Goal: Information Seeking & Learning: Learn about a topic

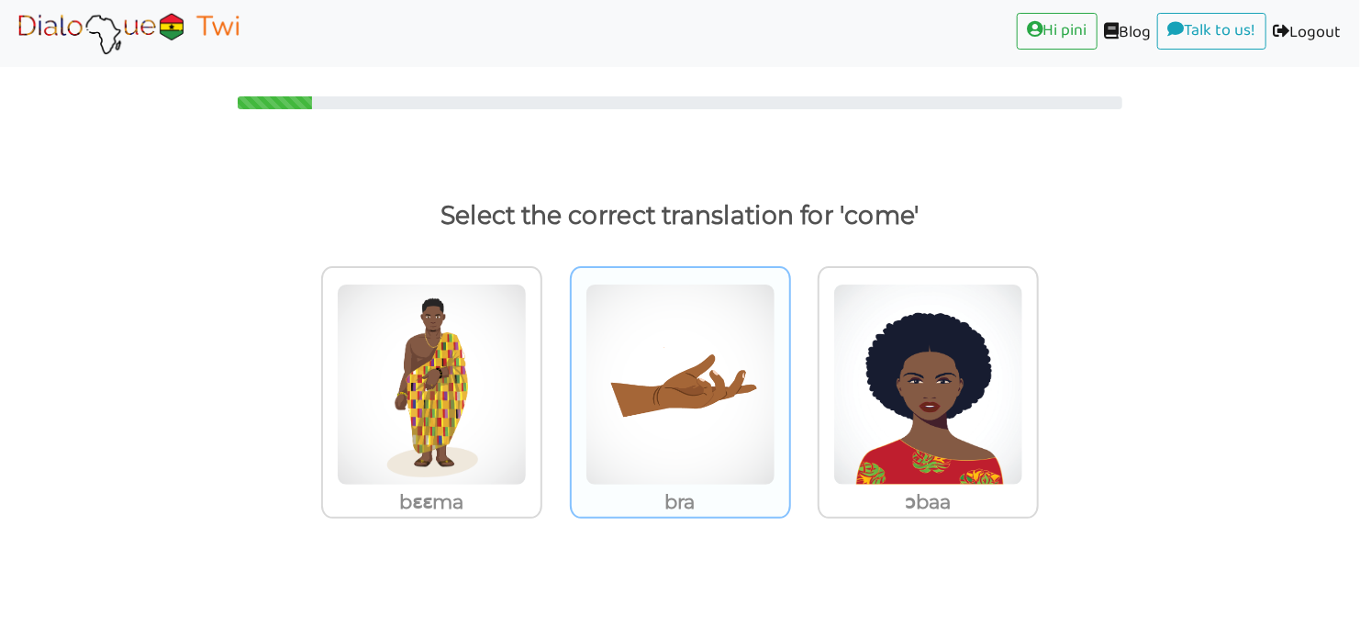
click at [649, 415] on img at bounding box center [680, 385] width 190 height 202
click at [789, 381] on input "bra" at bounding box center [796, 374] width 14 height 14
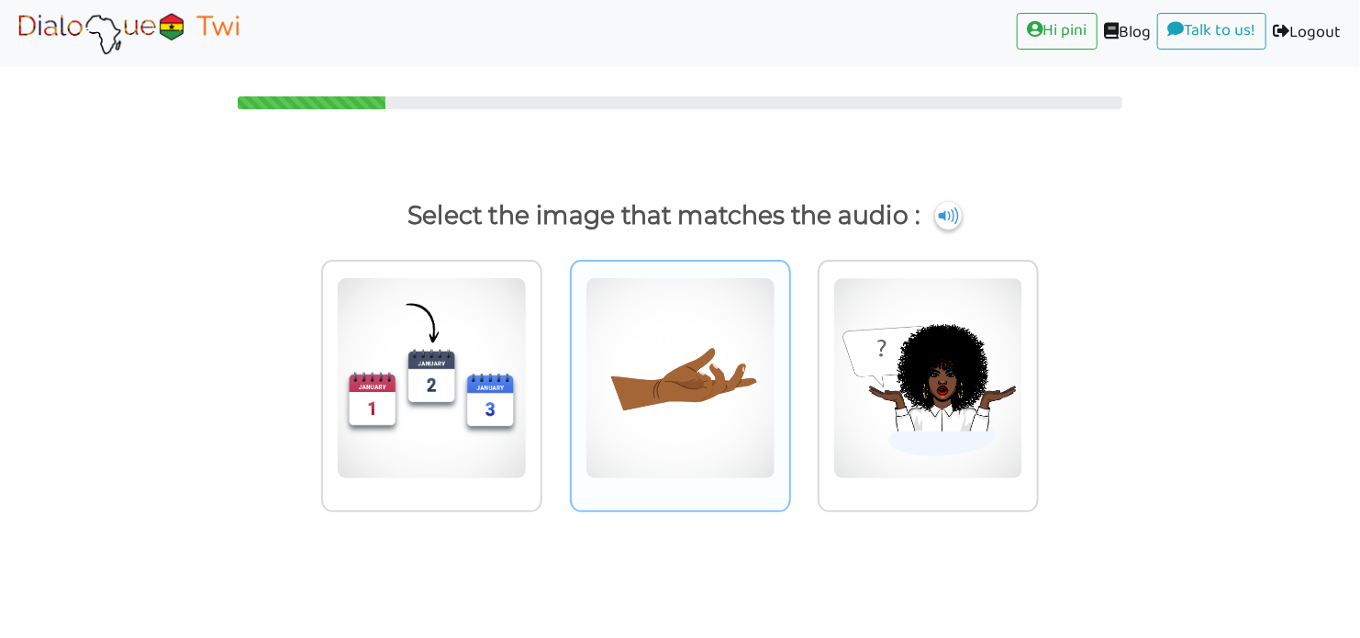
click at [708, 385] on img at bounding box center [680, 378] width 190 height 202
click at [789, 374] on input "radio" at bounding box center [796, 368] width 14 height 14
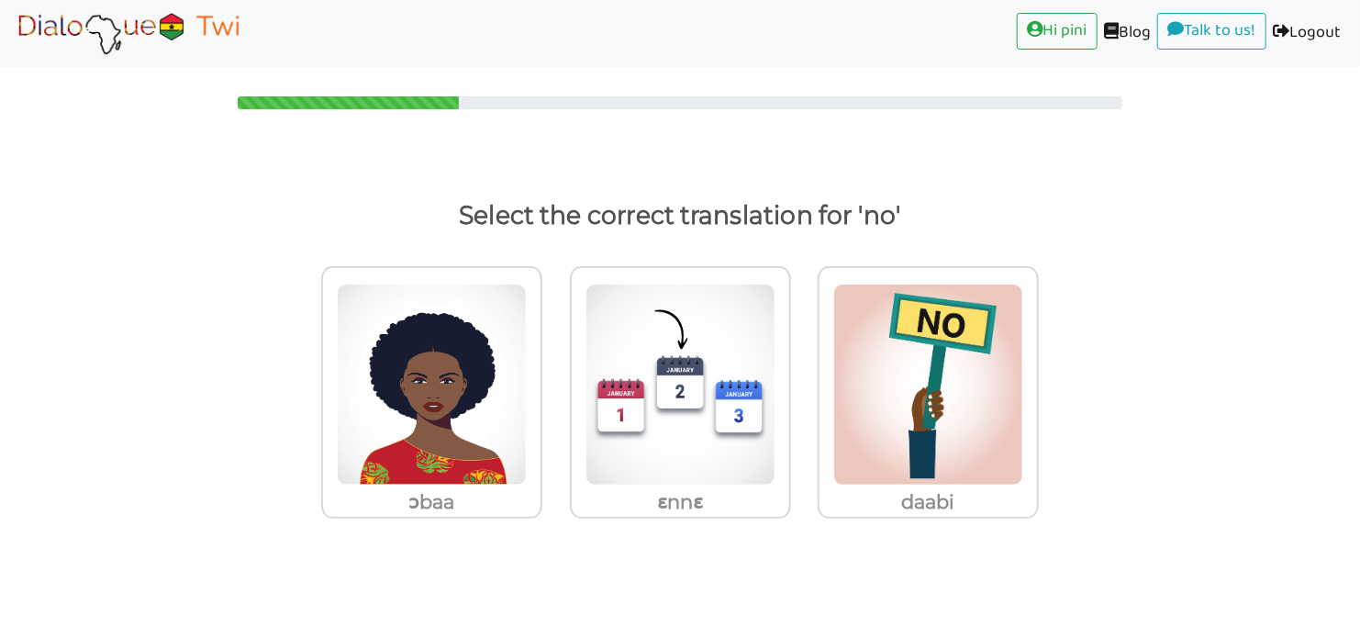
click at [880, 385] on img at bounding box center [928, 385] width 190 height 202
click at [1037, 381] on input "daabi" at bounding box center [1044, 374] width 14 height 14
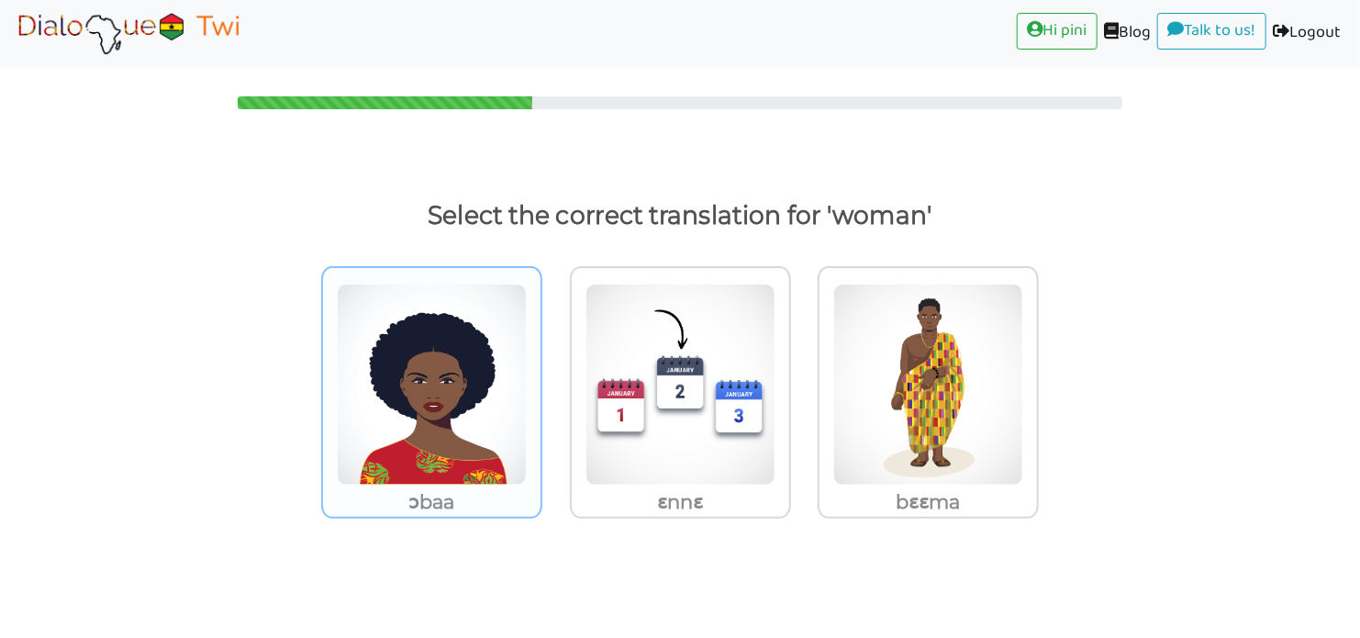
click at [488, 361] on img at bounding box center [432, 385] width 190 height 202
click at [540, 367] on input "ɔbaa" at bounding box center [547, 374] width 14 height 14
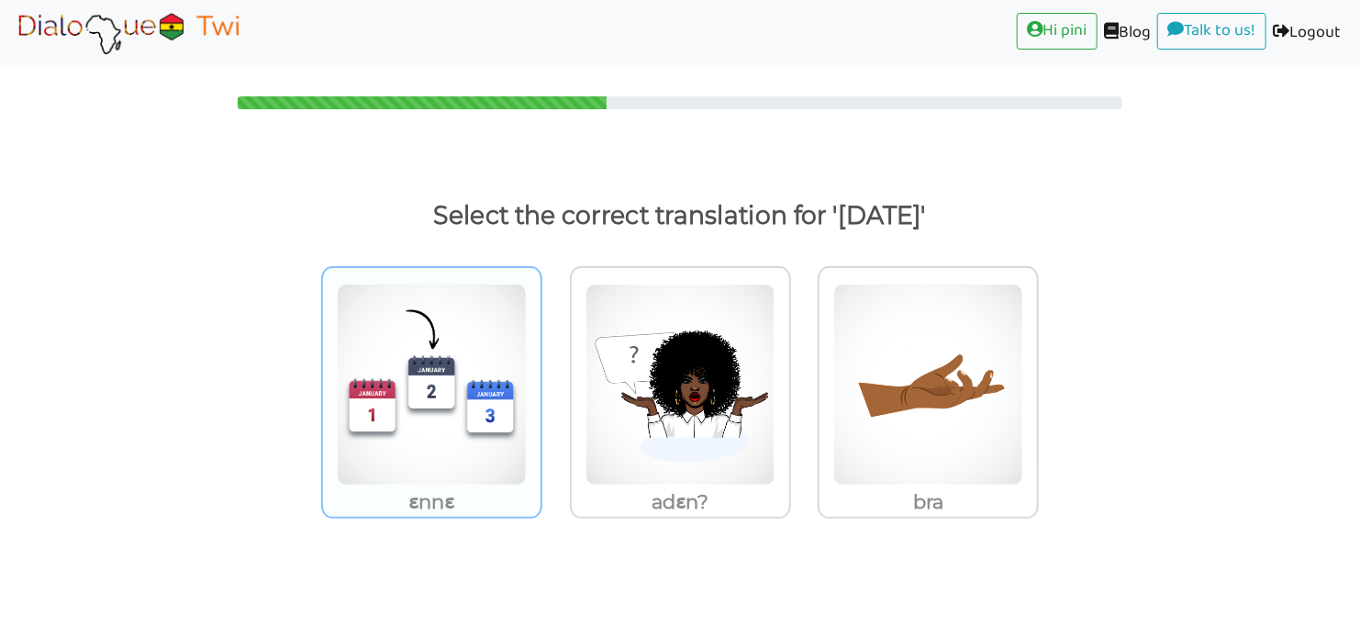
click at [457, 407] on img at bounding box center [432, 385] width 190 height 202
click at [540, 381] on input "ɛnnɛ" at bounding box center [547, 374] width 14 height 14
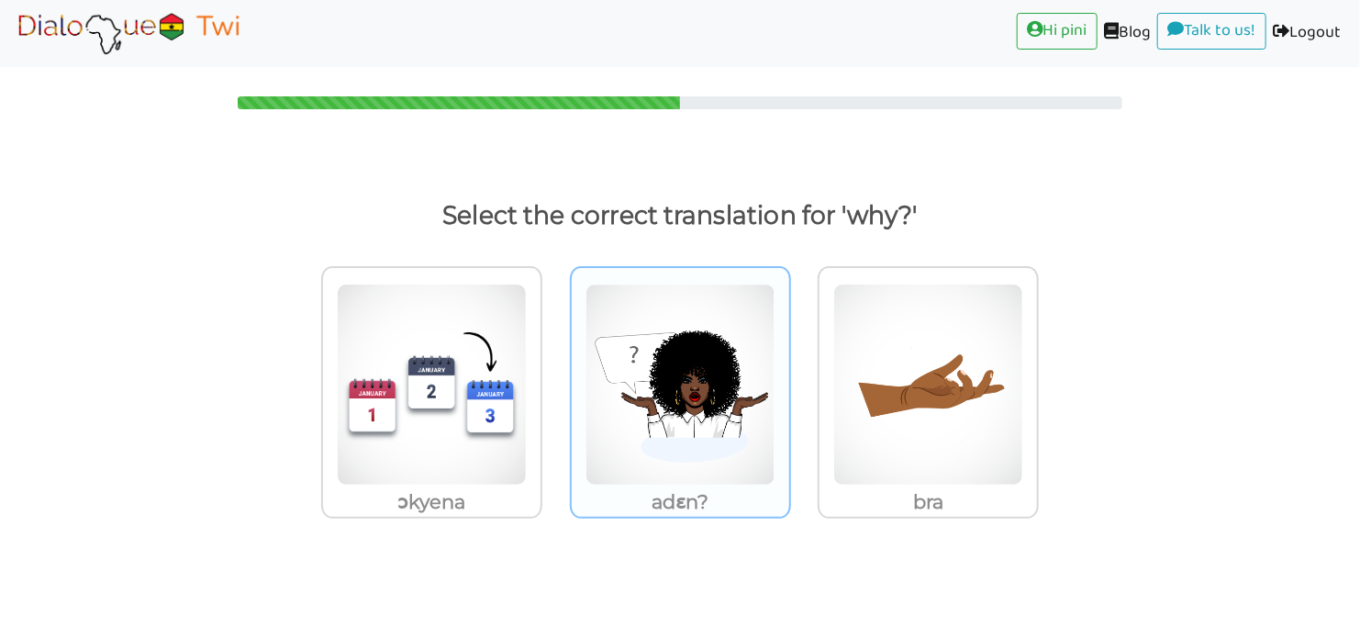
click at [656, 395] on img at bounding box center [680, 385] width 190 height 202
click at [789, 381] on input "adɛn?" at bounding box center [796, 374] width 14 height 14
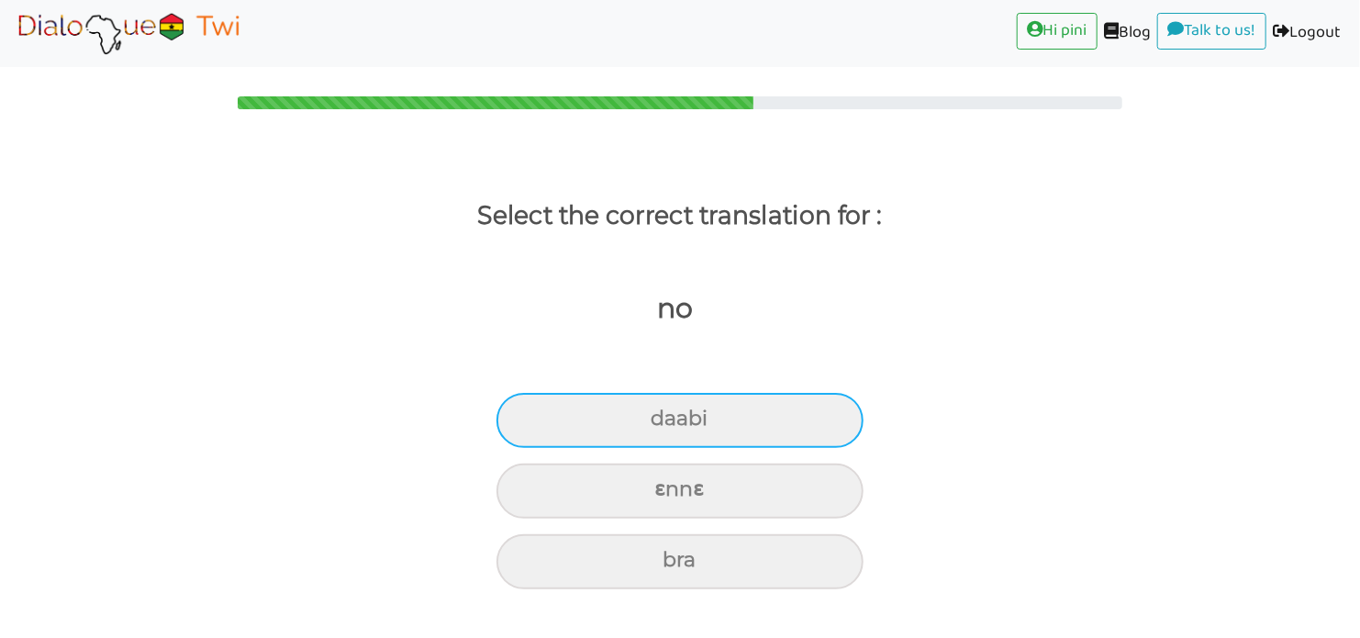
click at [656, 436] on div "daabi" at bounding box center [679, 420] width 367 height 55
click at [656, 425] on input "daabi" at bounding box center [658, 419] width 12 height 12
radio input "true"
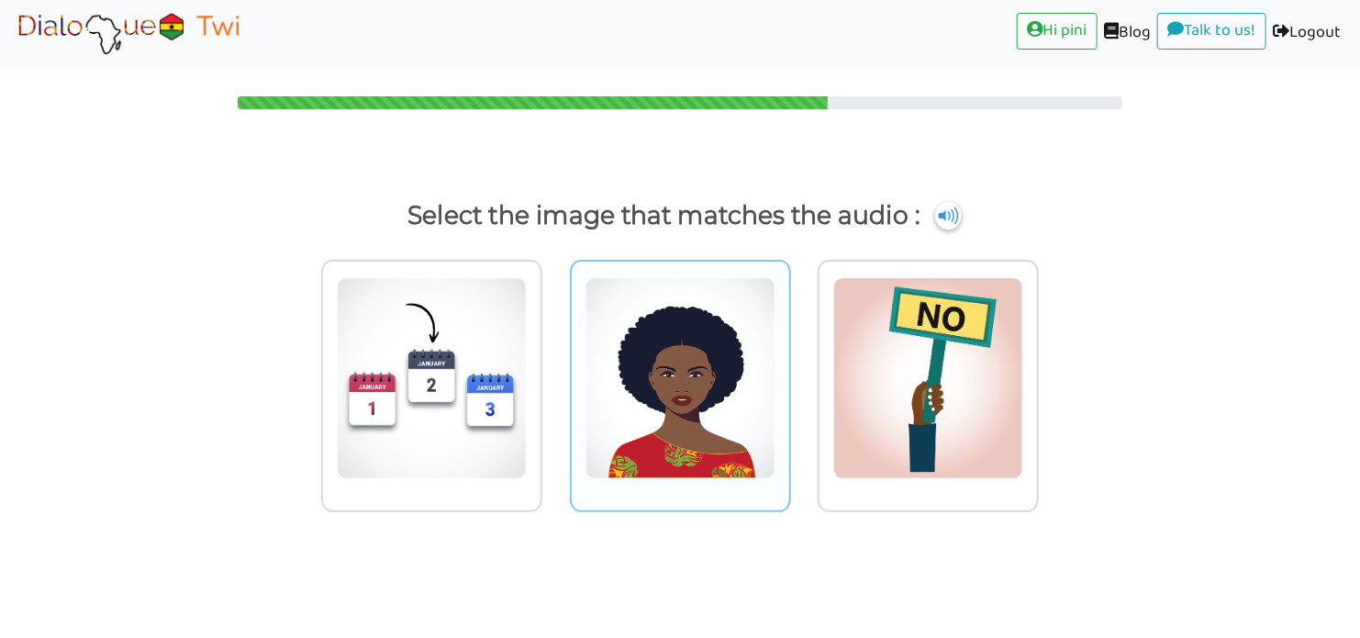
click at [673, 381] on img at bounding box center [680, 378] width 190 height 202
click at [789, 374] on input "radio" at bounding box center [796, 368] width 14 height 14
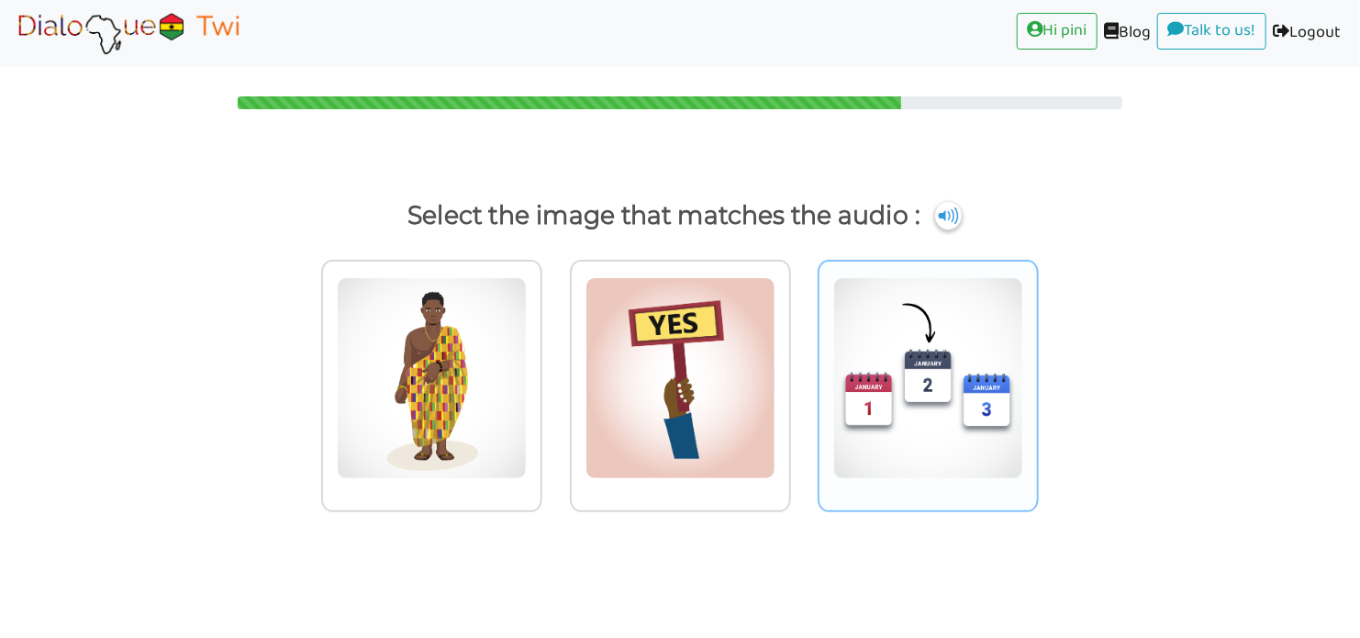
click at [902, 459] on img at bounding box center [928, 378] width 190 height 202
click at [1037, 374] on input "radio" at bounding box center [1044, 368] width 14 height 14
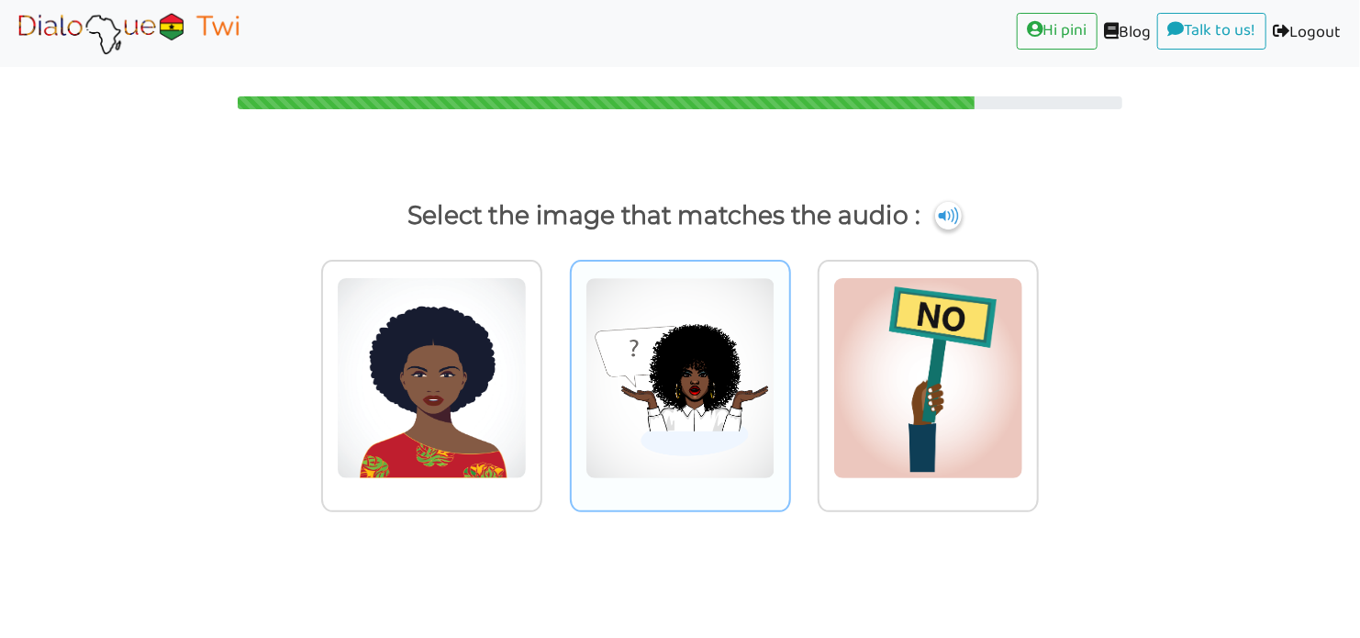
click at [724, 417] on img at bounding box center [680, 378] width 190 height 202
click at [789, 374] on input "radio" at bounding box center [796, 368] width 14 height 14
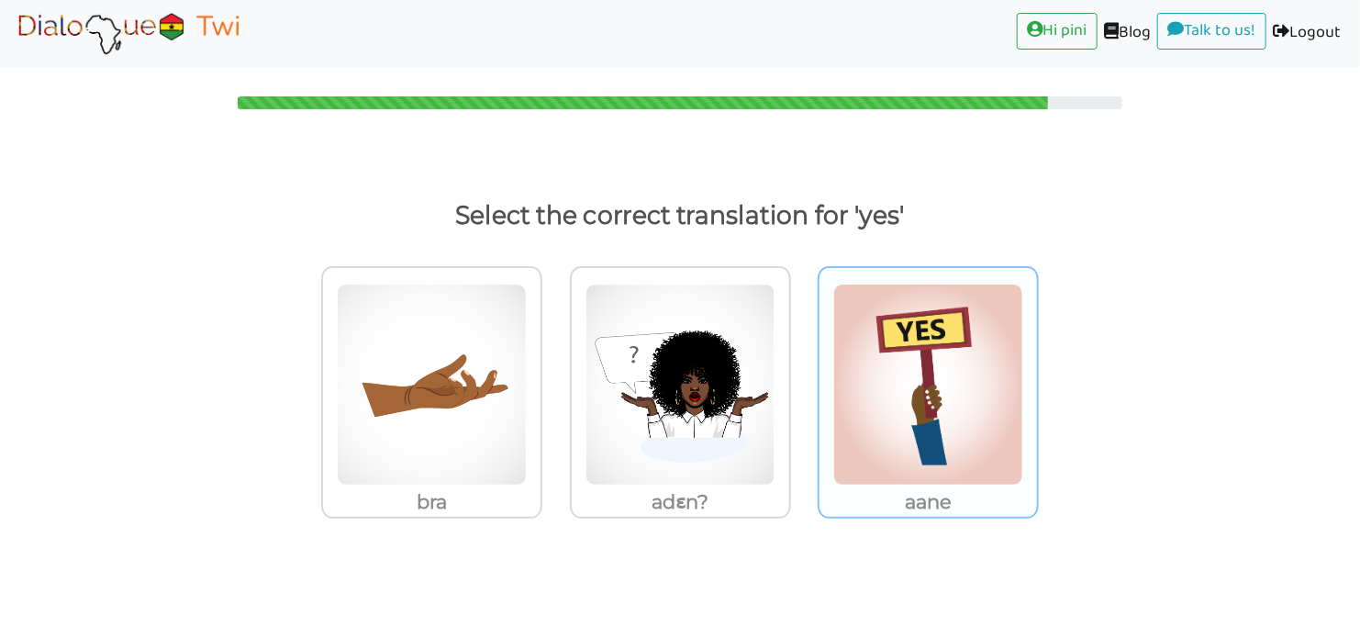
click at [865, 381] on img at bounding box center [928, 385] width 190 height 202
click at [1037, 381] on input "aane" at bounding box center [1044, 374] width 14 height 14
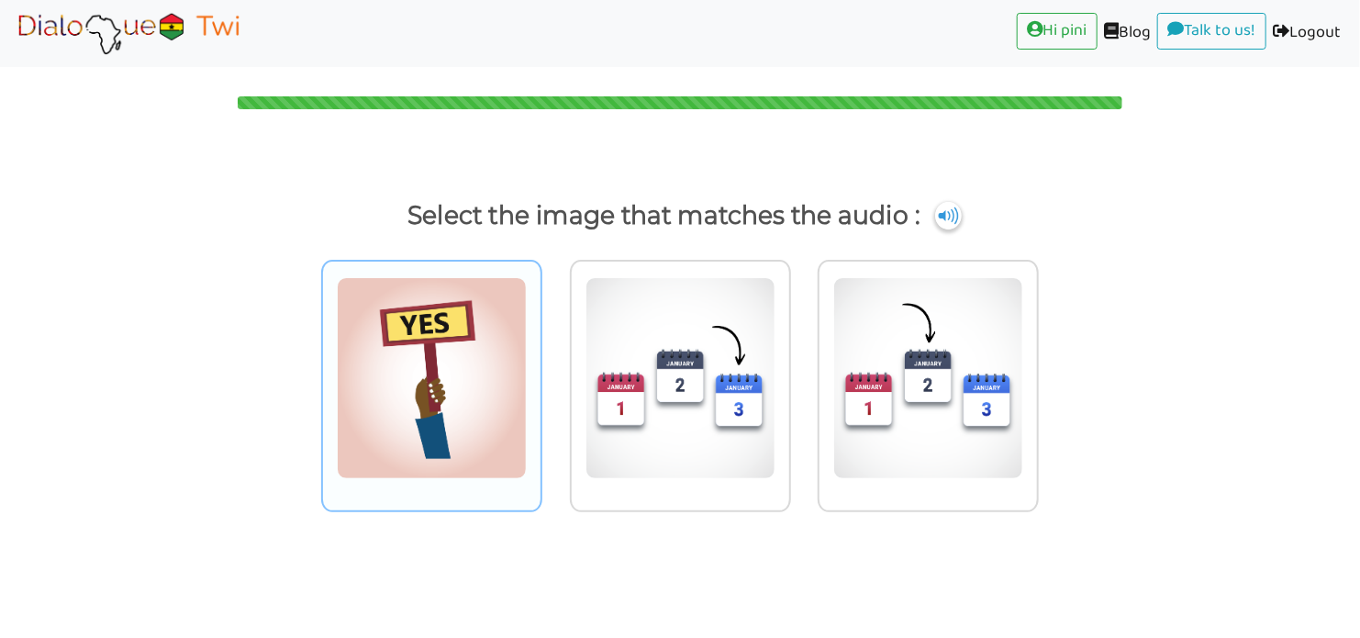
click at [466, 426] on img at bounding box center [432, 378] width 190 height 202
click at [540, 374] on input "radio" at bounding box center [547, 368] width 14 height 14
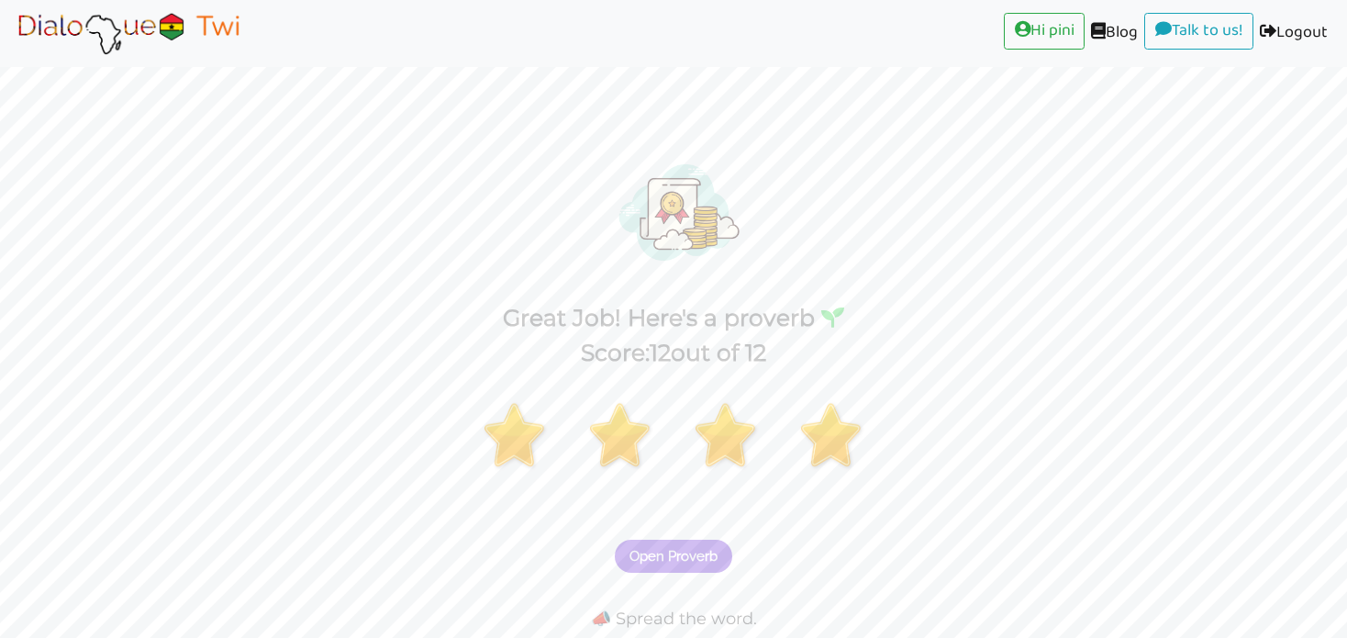
click at [642, 548] on span "Open Proverb" at bounding box center [673, 556] width 88 height 17
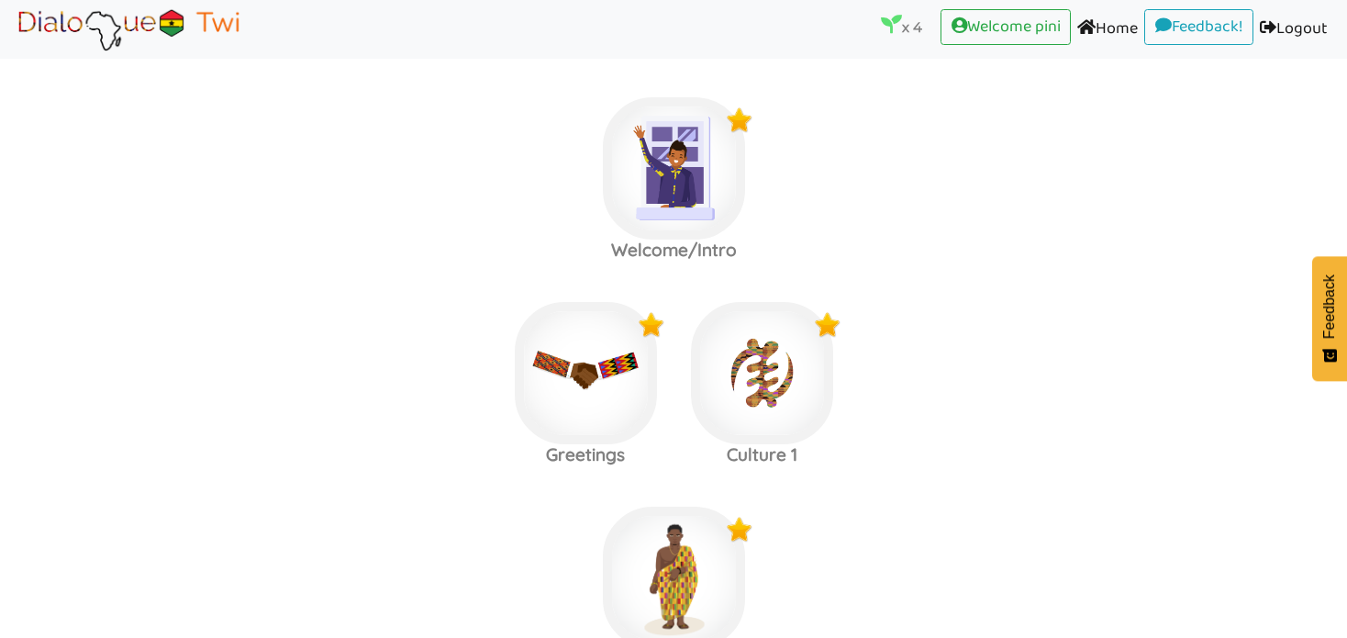
scroll to position [424, 0]
